Goal: Task Accomplishment & Management: Complete application form

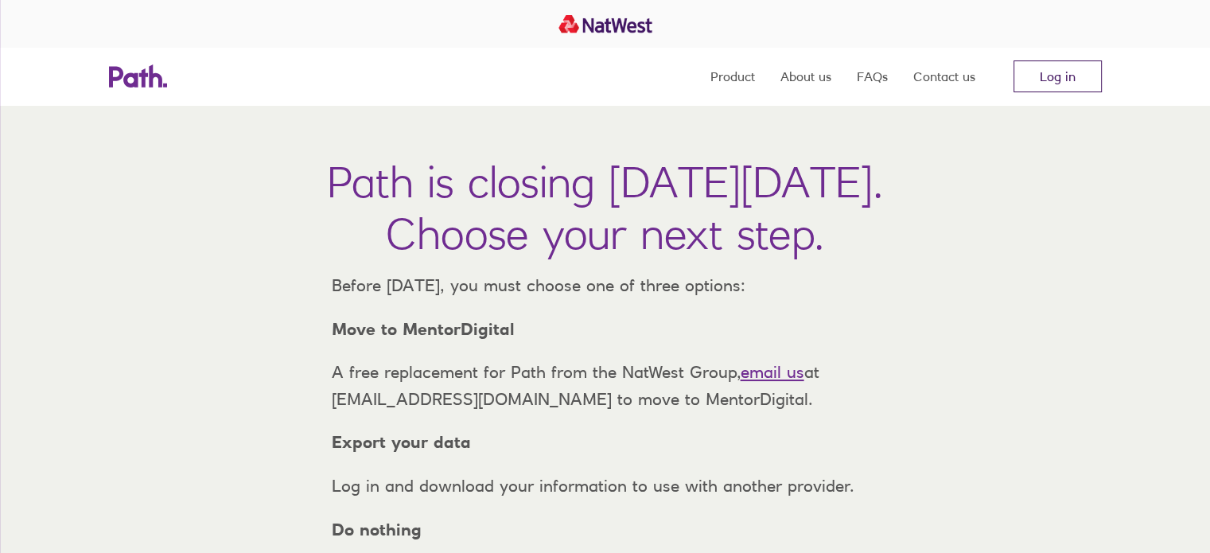
click at [1058, 77] on link "Log in" at bounding box center [1058, 76] width 88 height 32
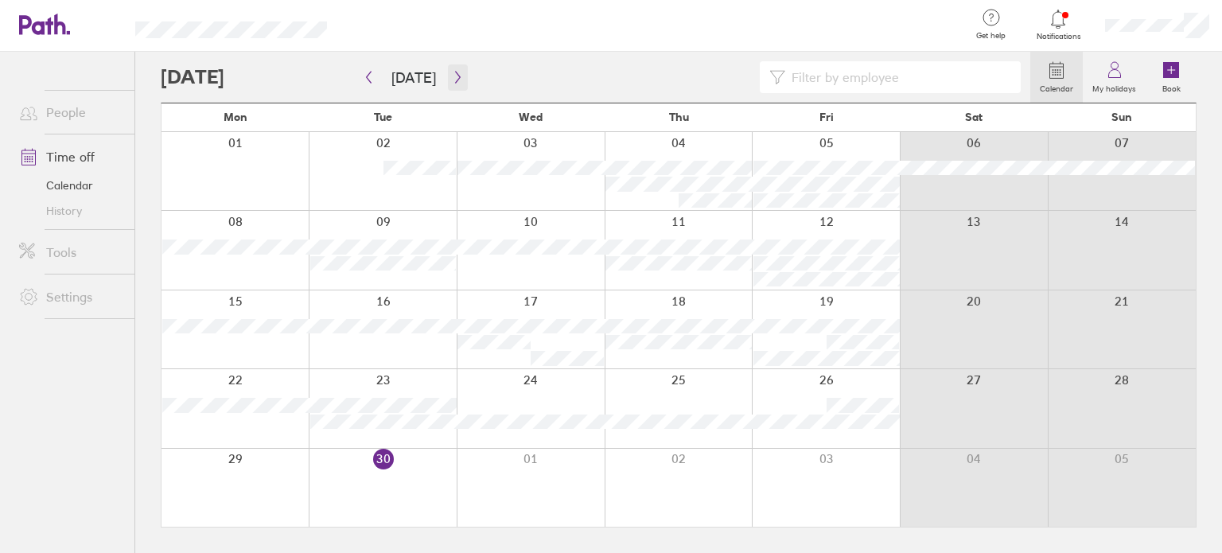
click at [452, 79] on icon "button" at bounding box center [458, 77] width 12 height 13
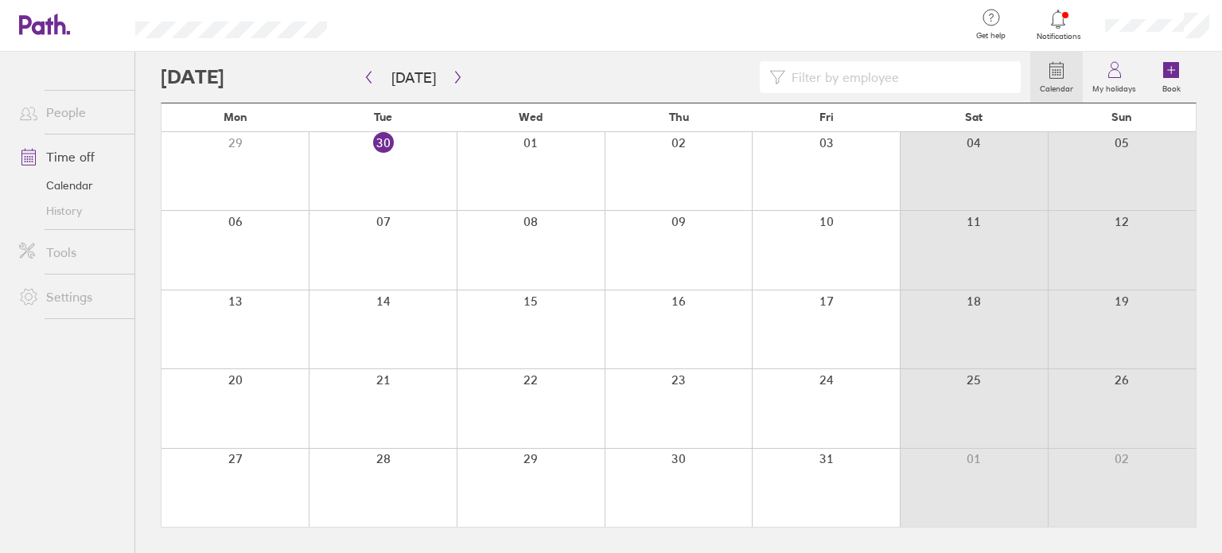
click at [635, 211] on div at bounding box center [679, 250] width 148 height 78
click at [448, 68] on button "button" at bounding box center [458, 77] width 20 height 26
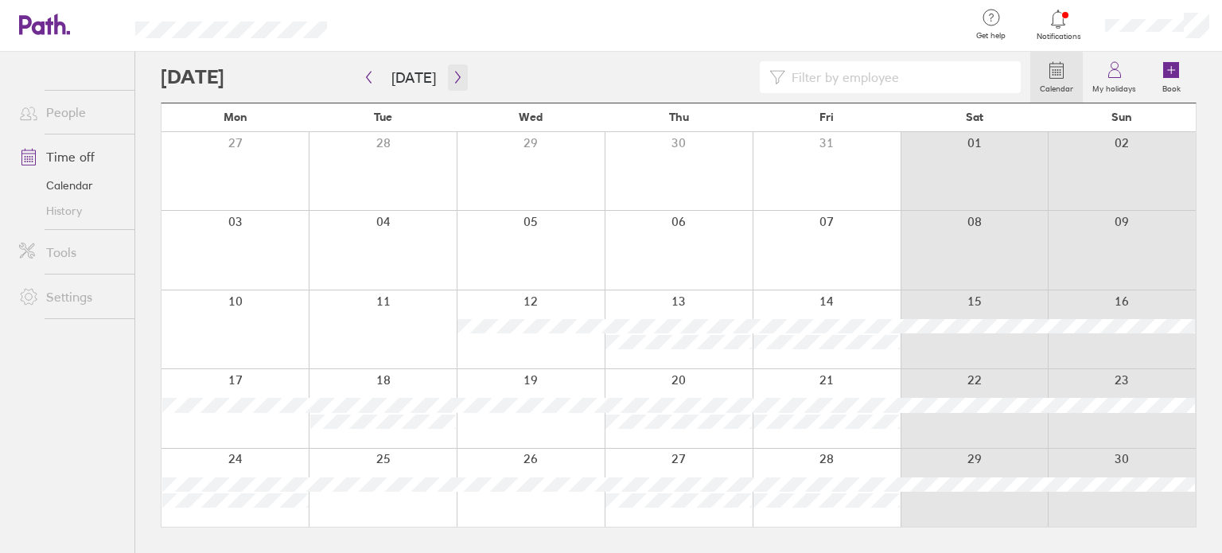
click at [448, 68] on button "button" at bounding box center [458, 77] width 20 height 26
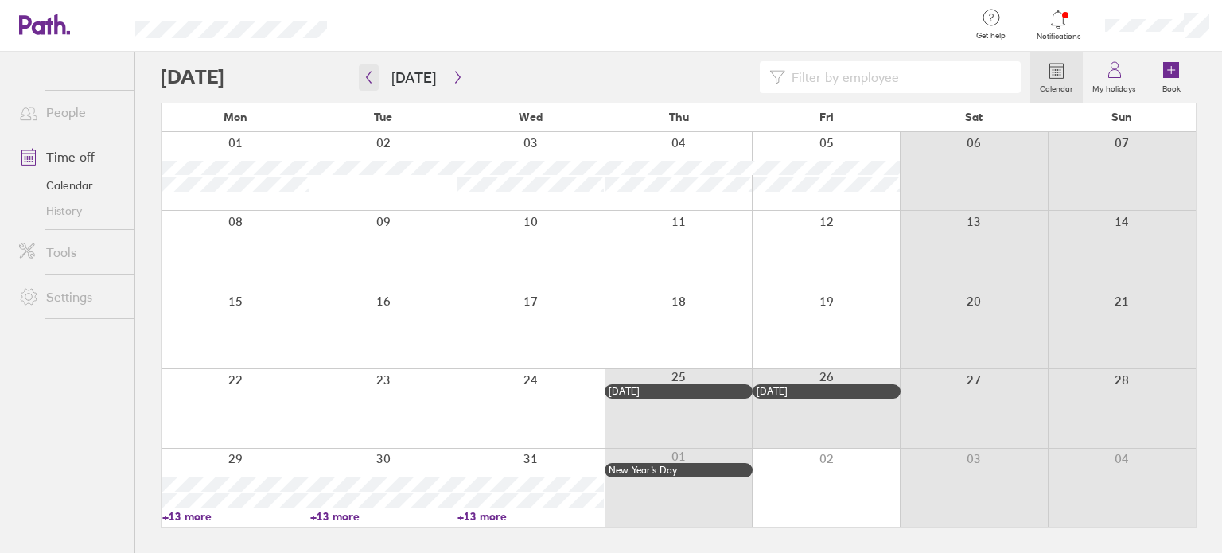
click at [365, 84] on button "button" at bounding box center [369, 77] width 20 height 26
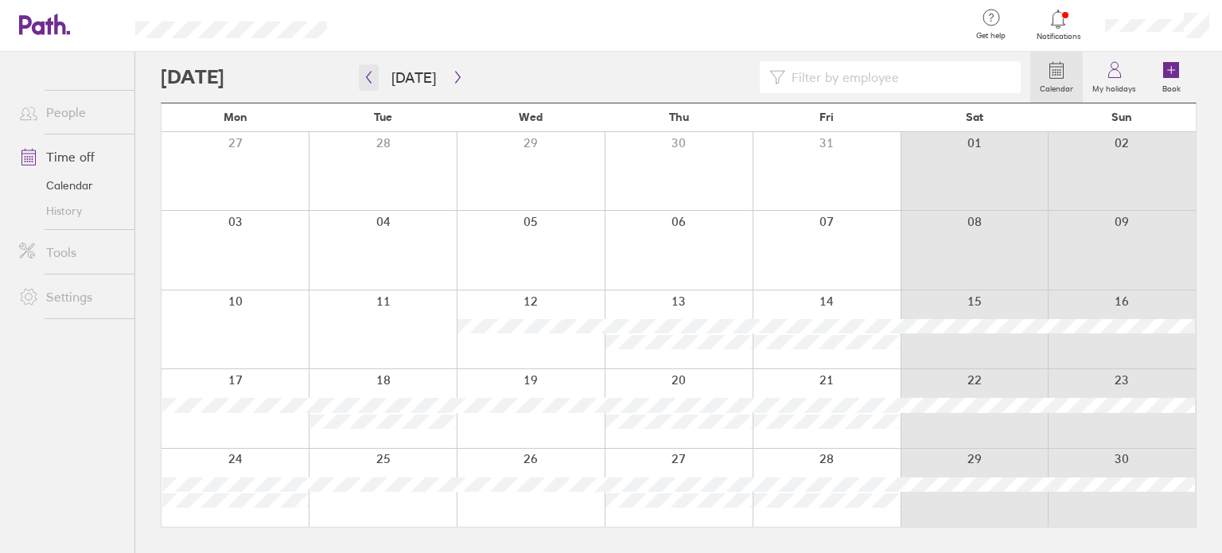
click at [370, 76] on icon "button" at bounding box center [369, 77] width 12 height 13
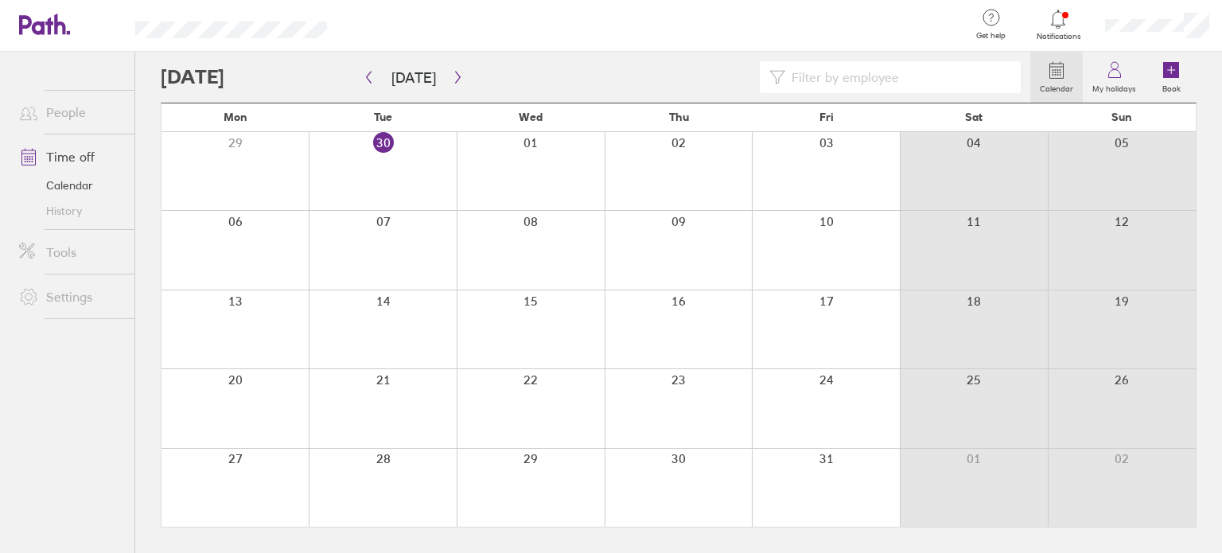
click at [538, 389] on div at bounding box center [531, 408] width 148 height 78
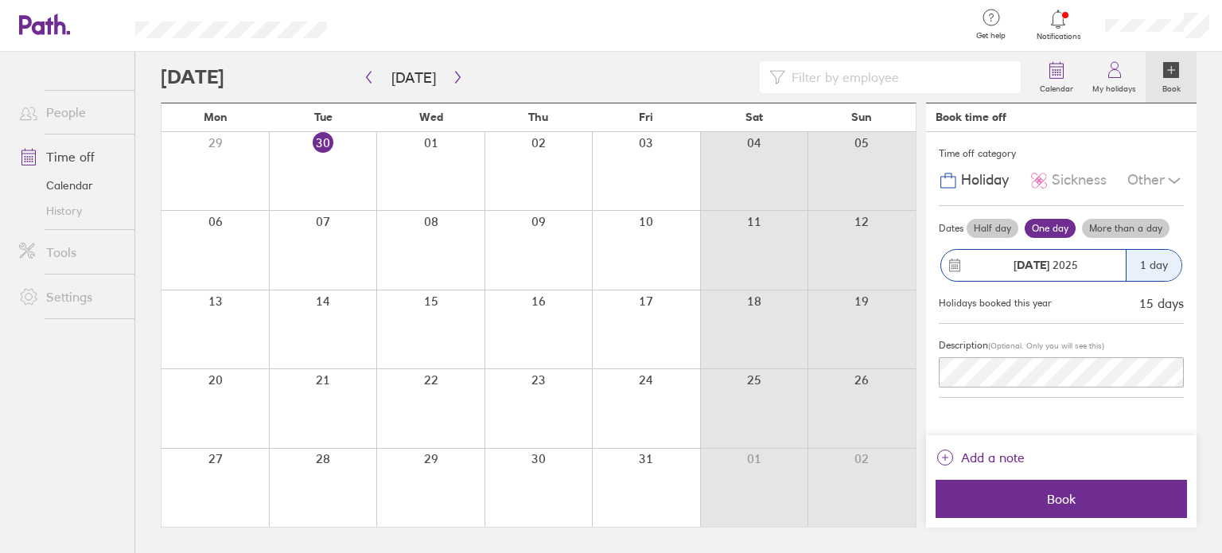
click at [1116, 228] on label "More than a day" at bounding box center [1126, 228] width 88 height 19
click at [0, 0] on input "More than a day" at bounding box center [0, 0] width 0 height 0
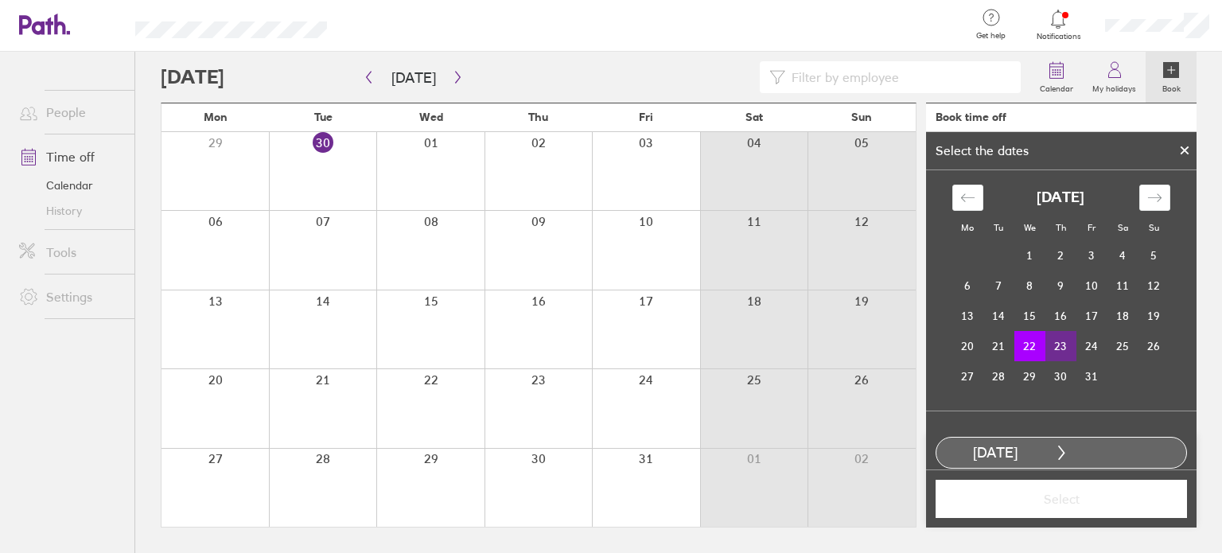
click at [1051, 340] on td "23" at bounding box center [1061, 346] width 31 height 30
click at [1085, 331] on td "24" at bounding box center [1092, 346] width 31 height 30
click at [1026, 345] on td "22" at bounding box center [1029, 346] width 31 height 30
click at [1049, 346] on td "23" at bounding box center [1061, 346] width 31 height 30
click at [1077, 343] on td "24" at bounding box center [1092, 346] width 31 height 30
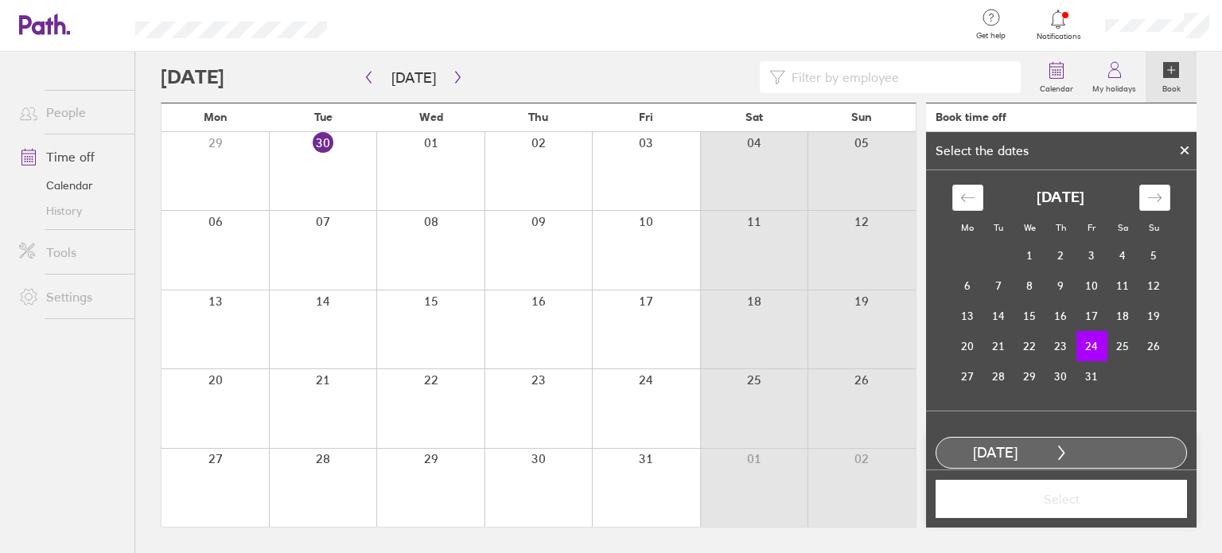
drag, startPoint x: 1035, startPoint y: 346, endPoint x: 1076, endPoint y: 235, distance: 118.6
click at [1076, 235] on div "October 2025 1 2 3 4 5 6 7 8 9 10 11 12 13 14 15 16 17 18 19 20 21 22 23 24 25 …" at bounding box center [1061, 288] width 238 height 207
click at [1025, 341] on td "22" at bounding box center [1029, 346] width 31 height 30
click at [1049, 343] on td "23" at bounding box center [1061, 346] width 31 height 30
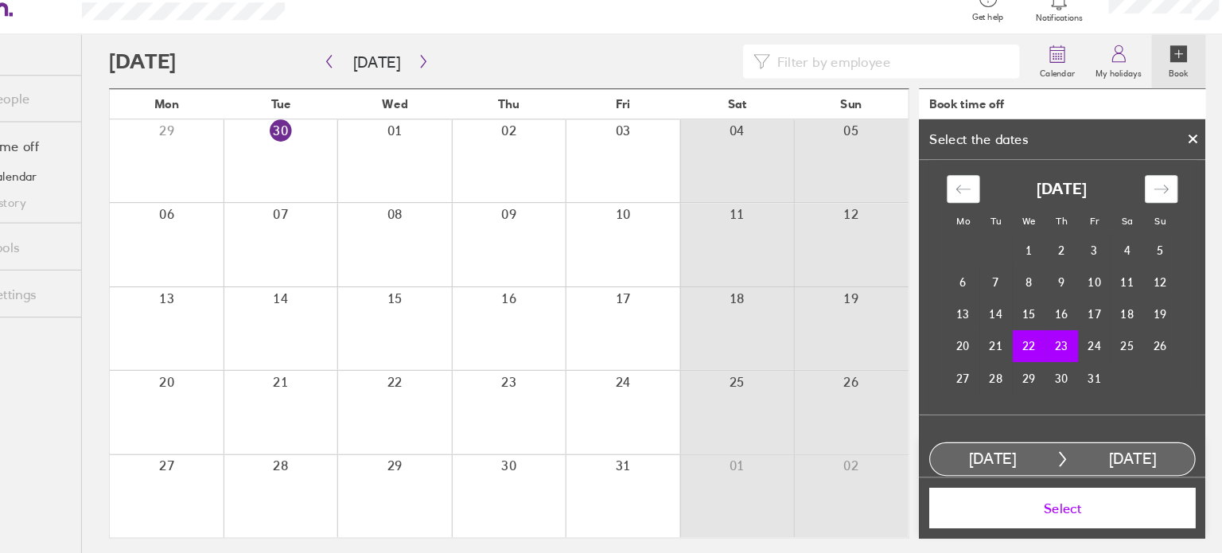
click at [1096, 448] on div "23 Oct, 2025" at bounding box center [1128, 453] width 118 height 17
click at [1088, 450] on div "23 Oct, 2025" at bounding box center [1128, 453] width 118 height 17
drag, startPoint x: 1081, startPoint y: 372, endPoint x: 1090, endPoint y: 288, distance: 84.9
click at [1090, 288] on tbody "1 2 3 4 5 6 7 8 9 10 11 12 13 14 15 16 17 18 19 20 21 22 23 24 25 26 27 28 29 3…" at bounding box center [1060, 315] width 217 height 151
drag, startPoint x: 1085, startPoint y: 333, endPoint x: 964, endPoint y: 365, distance: 125.1
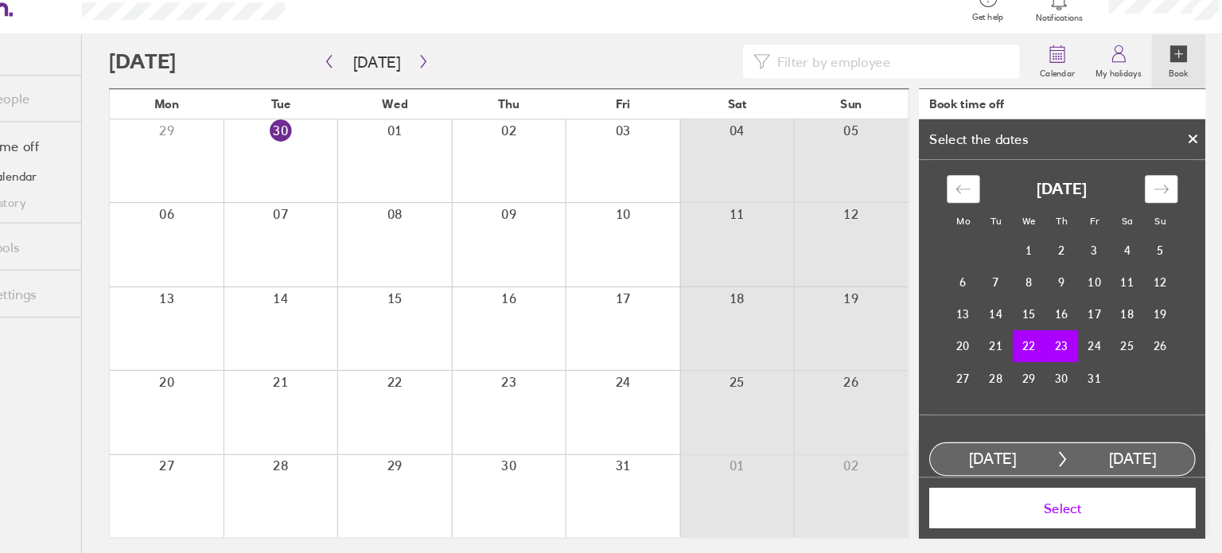
drag, startPoint x: 964, startPoint y: 365, endPoint x: 1163, endPoint y: 382, distance: 199.6
click at [1163, 382] on div "October 2025 1 2 3 4 5 6 7 8 9 10 11 12 13 14 15 16 17 18 19 20 21 22 23 24 25 …" at bounding box center [1061, 288] width 238 height 207
click at [1094, 343] on td "24" at bounding box center [1092, 346] width 31 height 30
click at [1025, 341] on td "22" at bounding box center [1029, 346] width 31 height 30
click at [1092, 343] on td "24" at bounding box center [1092, 346] width 31 height 30
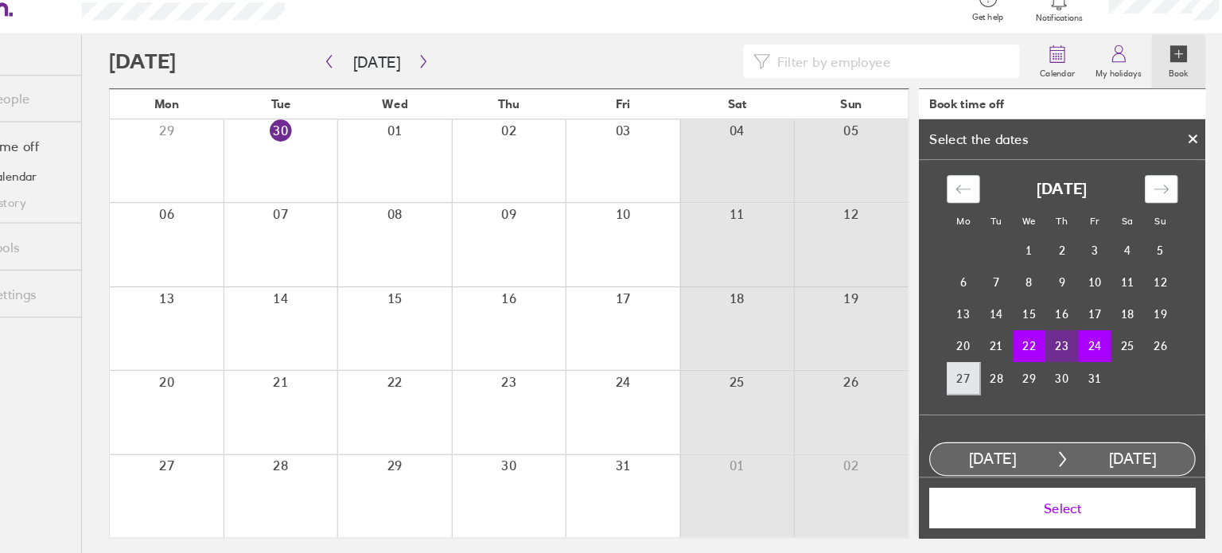
click at [972, 368] on td "27" at bounding box center [967, 376] width 31 height 30
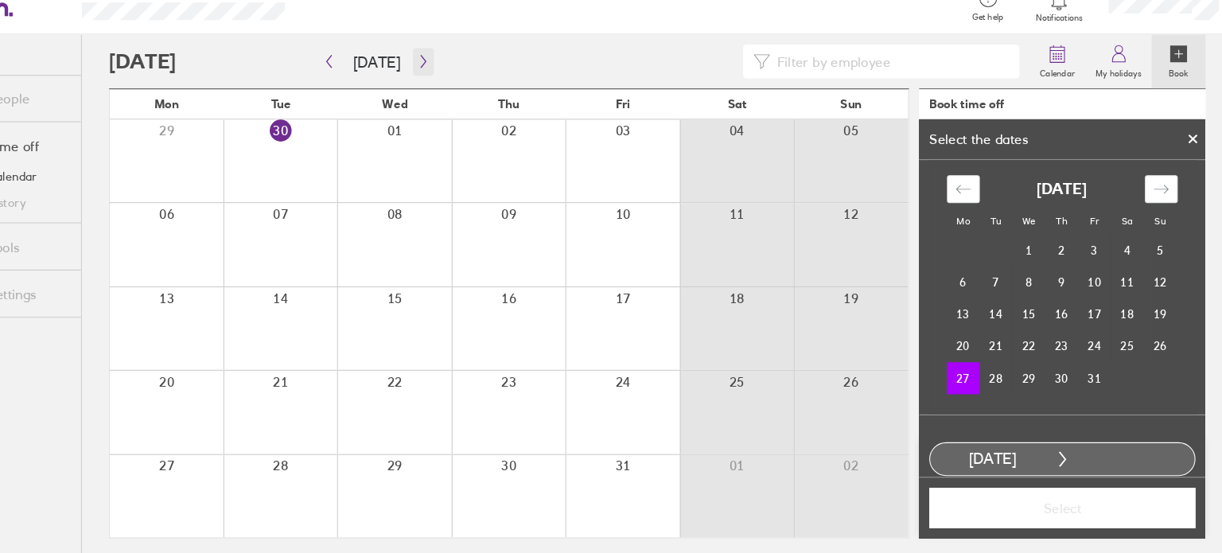
click at [452, 74] on icon "button" at bounding box center [458, 77] width 12 height 13
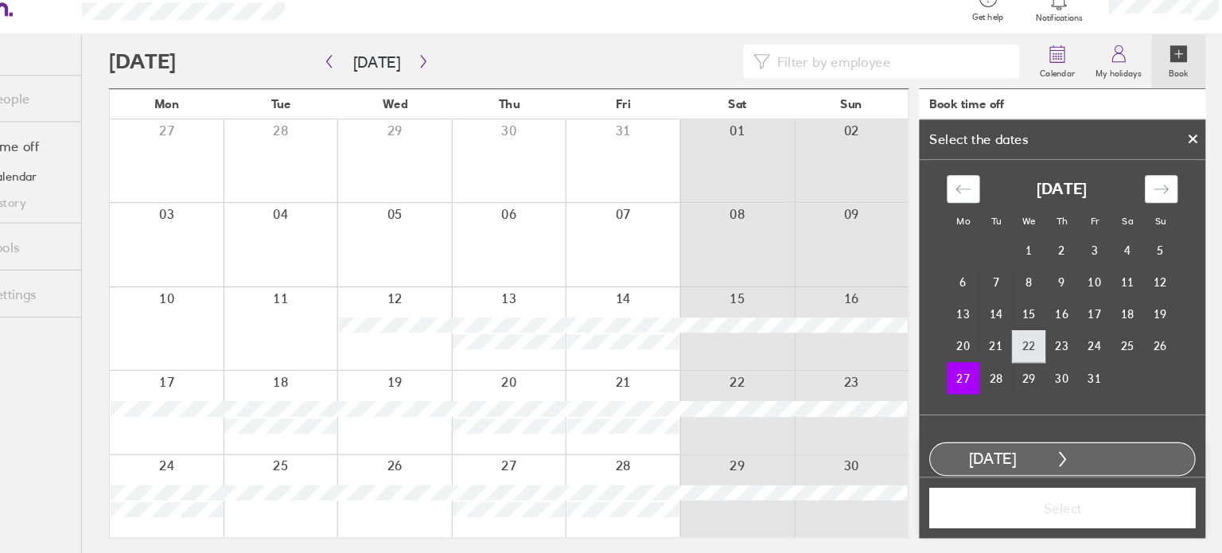
click at [1018, 347] on td "22" at bounding box center [1029, 346] width 31 height 30
click at [965, 374] on td "27" at bounding box center [967, 376] width 31 height 30
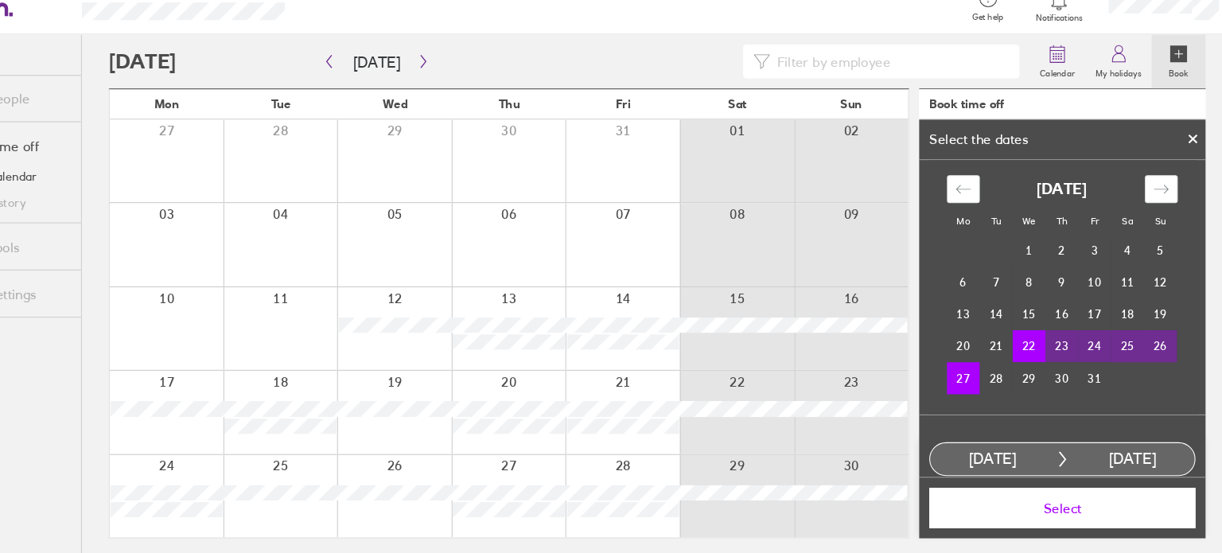
click at [1067, 501] on span "Select" at bounding box center [1061, 499] width 229 height 14
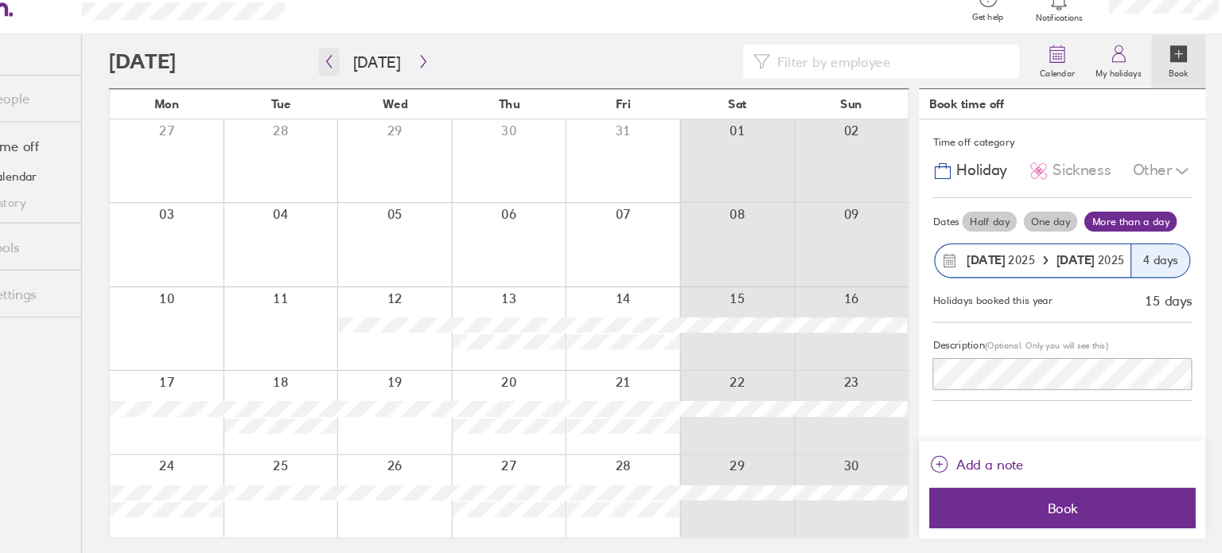
click at [364, 77] on icon "button" at bounding box center [369, 77] width 12 height 13
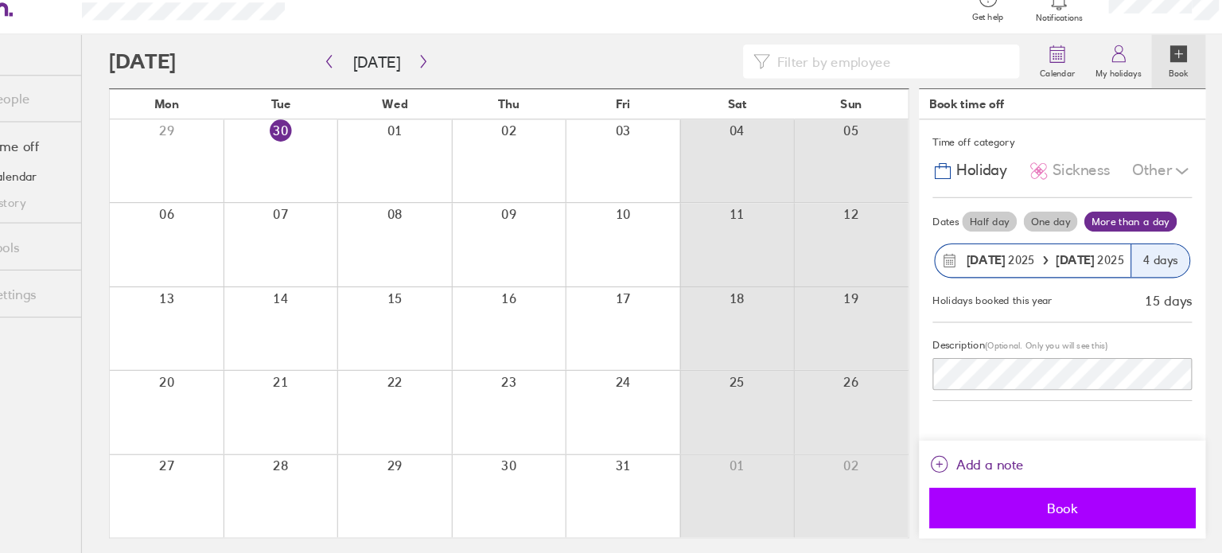
click at [1073, 489] on button "Book" at bounding box center [1061, 499] width 251 height 38
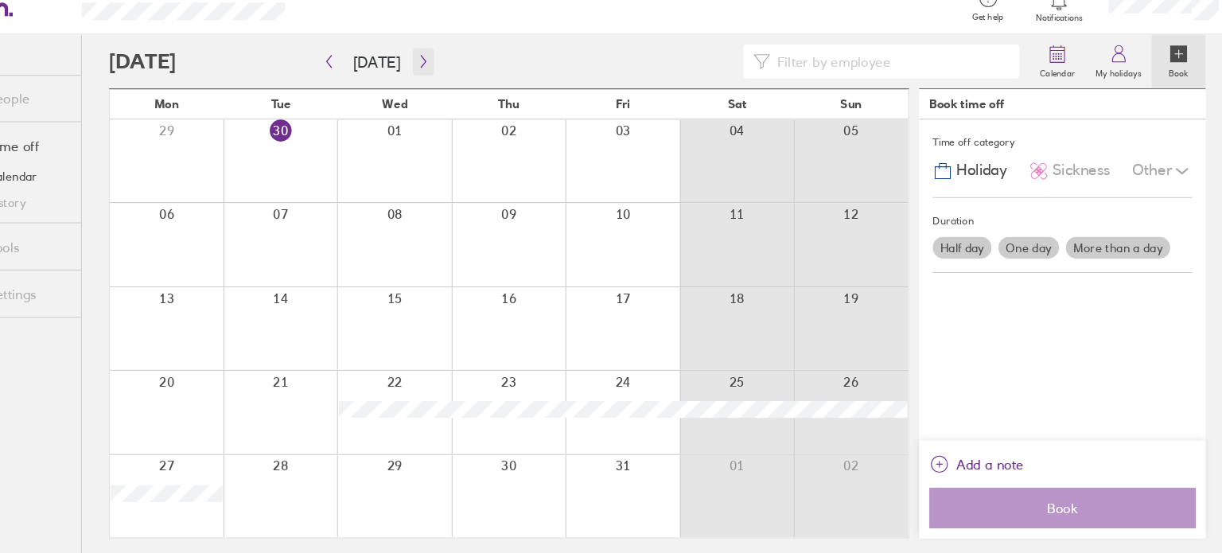
click at [452, 74] on icon "button" at bounding box center [458, 77] width 12 height 13
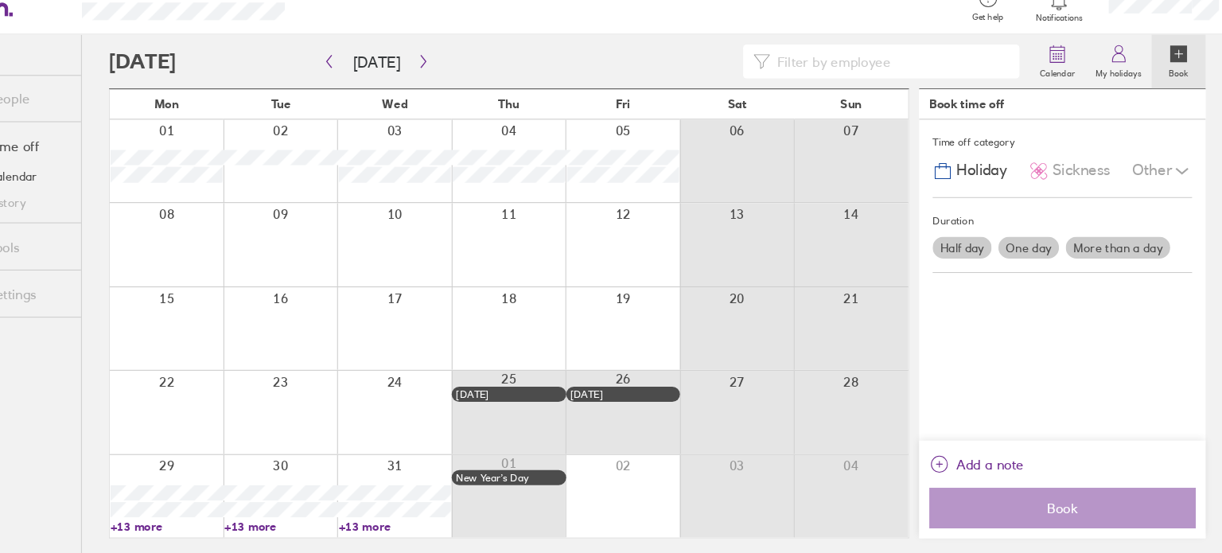
click at [637, 226] on div at bounding box center [646, 250] width 108 height 78
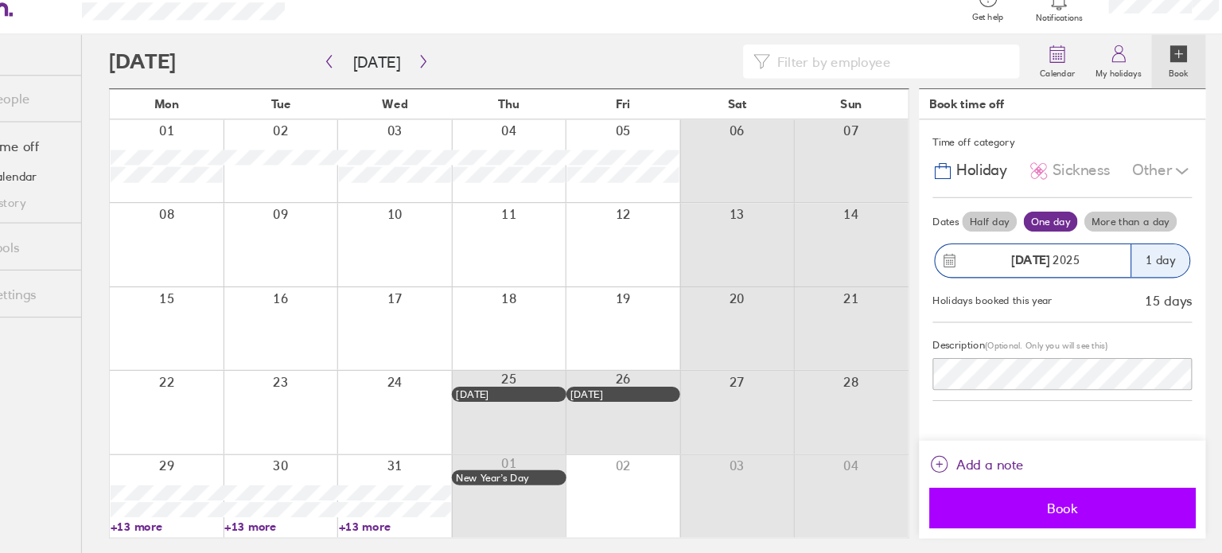
click at [1056, 498] on span "Book" at bounding box center [1061, 499] width 229 height 14
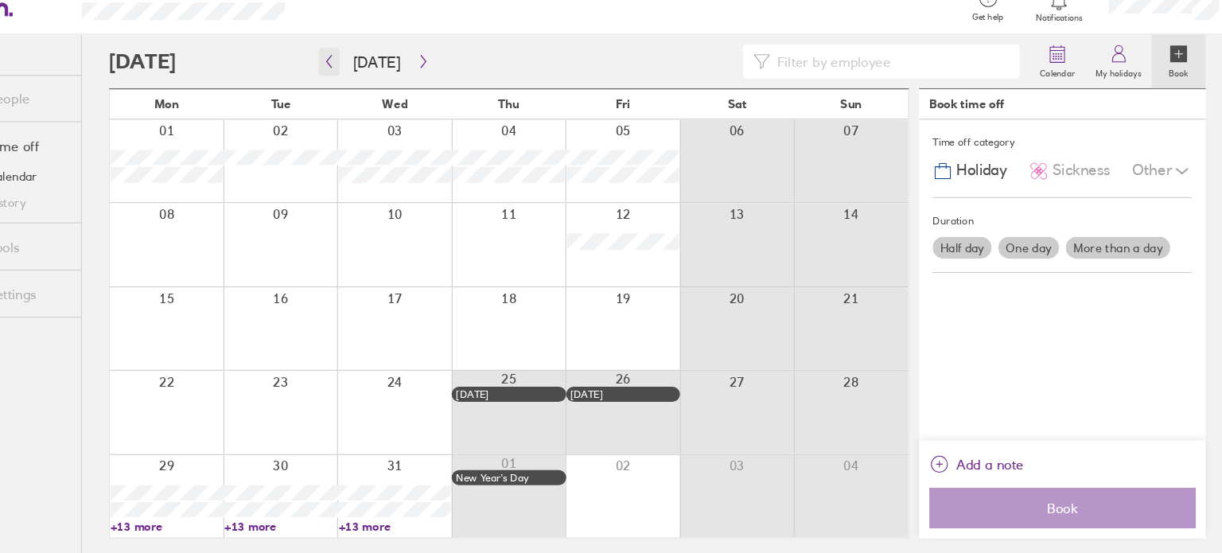
click at [371, 84] on button "button" at bounding box center [369, 77] width 20 height 26
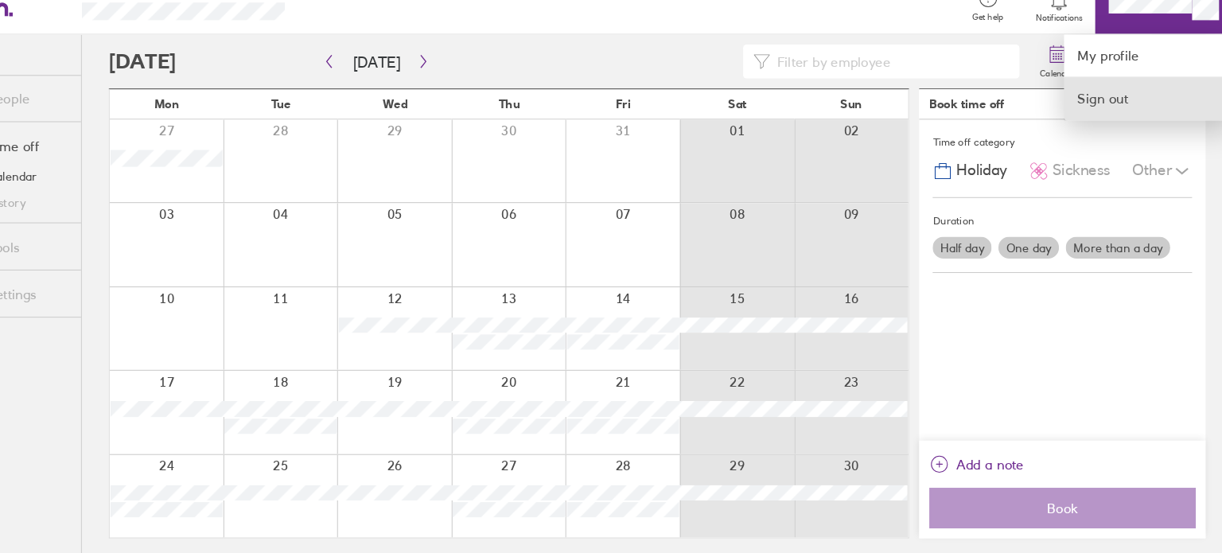
click at [1108, 107] on link "Sign out" at bounding box center [1142, 112] width 159 height 40
